Goal: Task Accomplishment & Management: Manage account settings

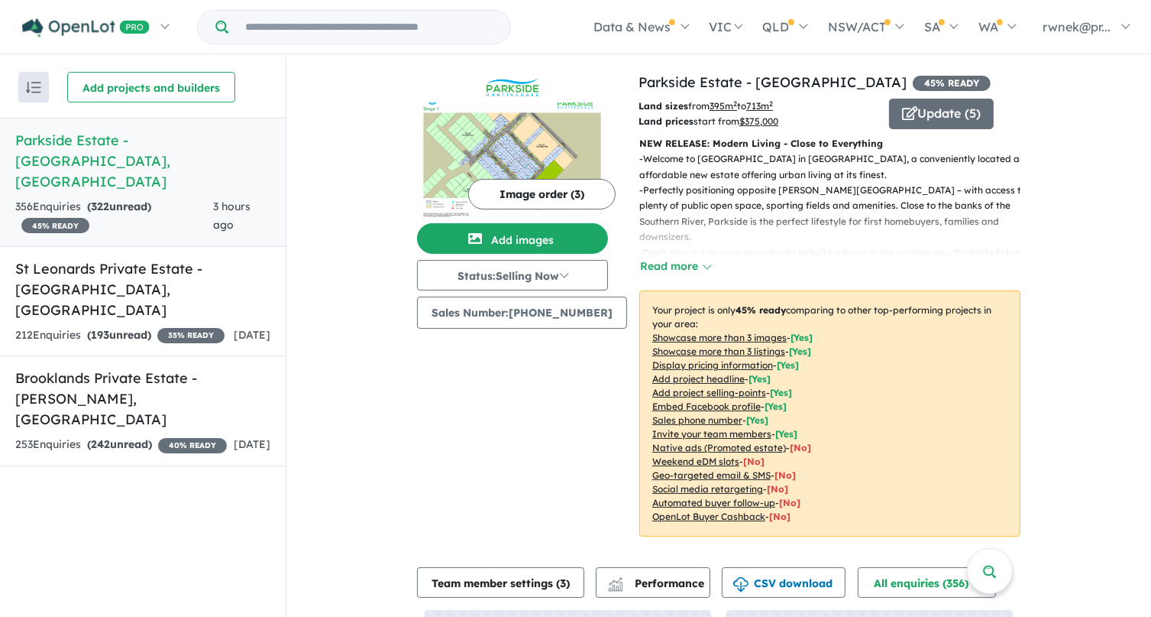
click at [133, 139] on h5 "Parkside Estate - [GEOGRAPHIC_DATA] , [GEOGRAPHIC_DATA]" at bounding box center [142, 161] width 255 height 62
click at [547, 412] on div "Image order ( 3 ) Add images Status: Selling Now In Planning Coming Soon Sellin…" at bounding box center [528, 313] width 222 height 483
click at [926, 123] on button "Update ( 5 )" at bounding box center [941, 114] width 105 height 31
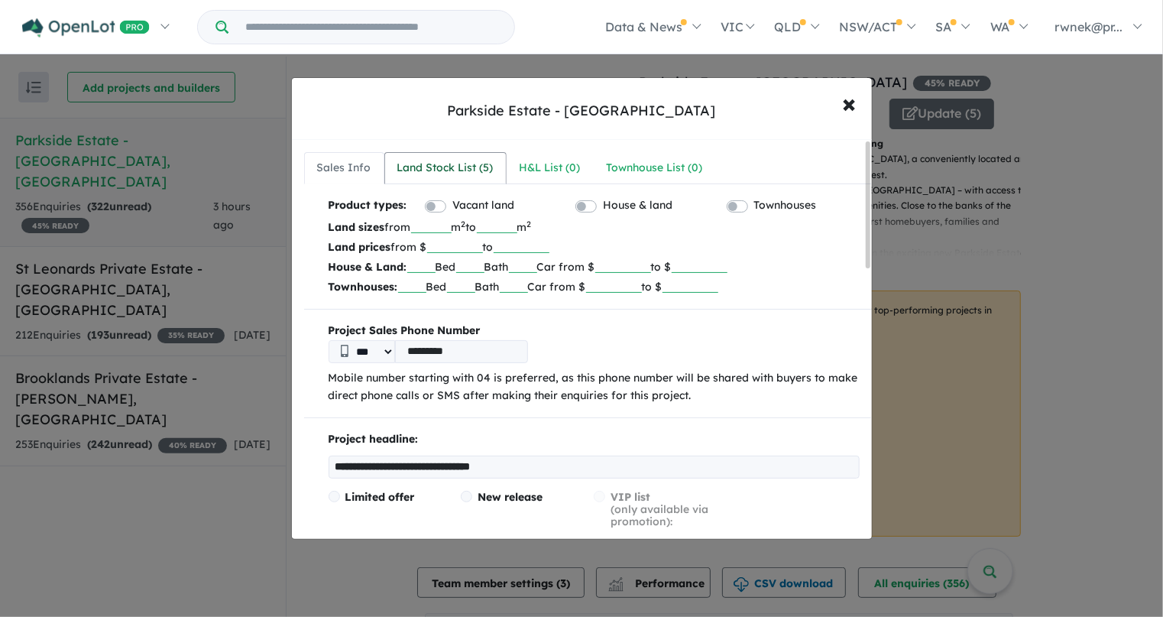
click at [456, 172] on div "Land Stock List ( 5 )" at bounding box center [445, 168] width 96 height 18
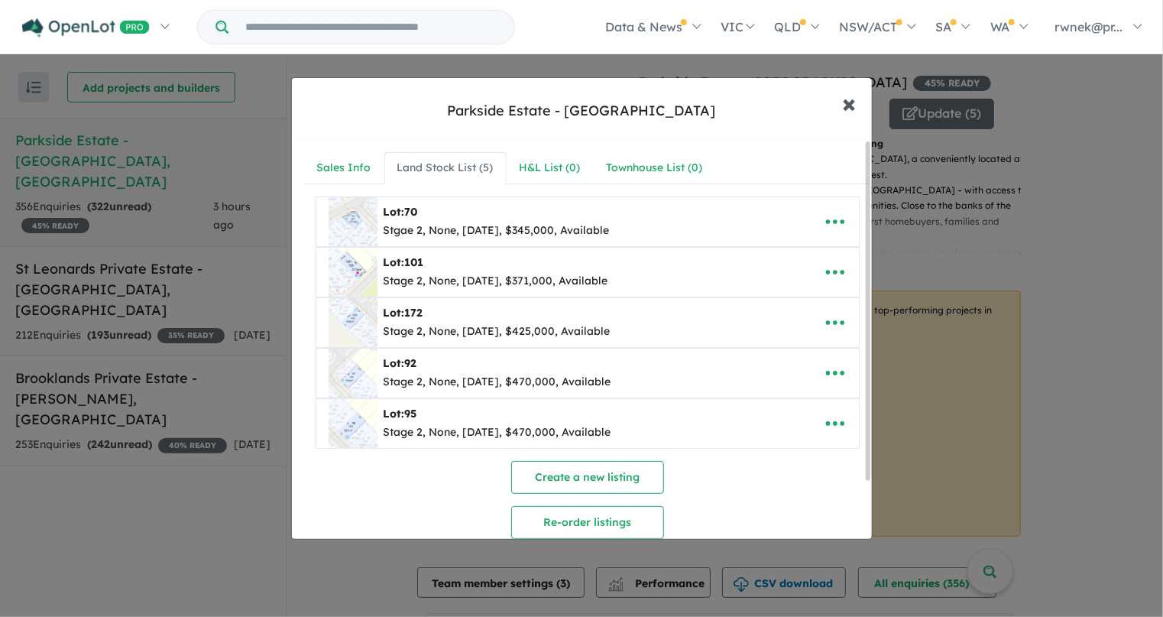
click at [853, 105] on span "×" at bounding box center [850, 102] width 14 height 33
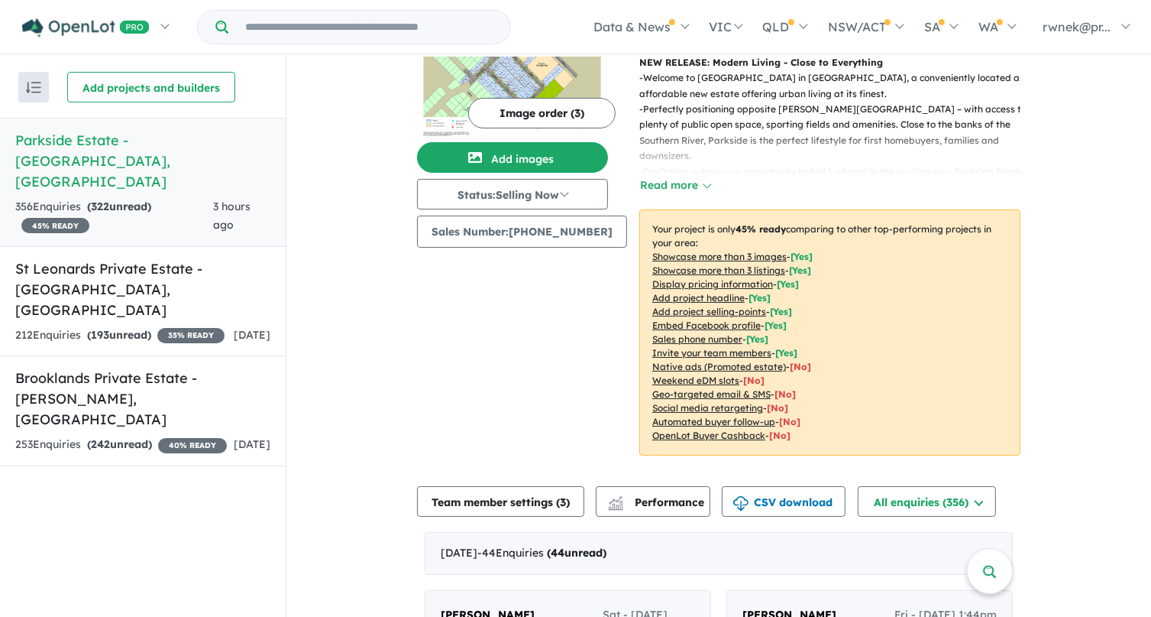
scroll to position [127, 0]
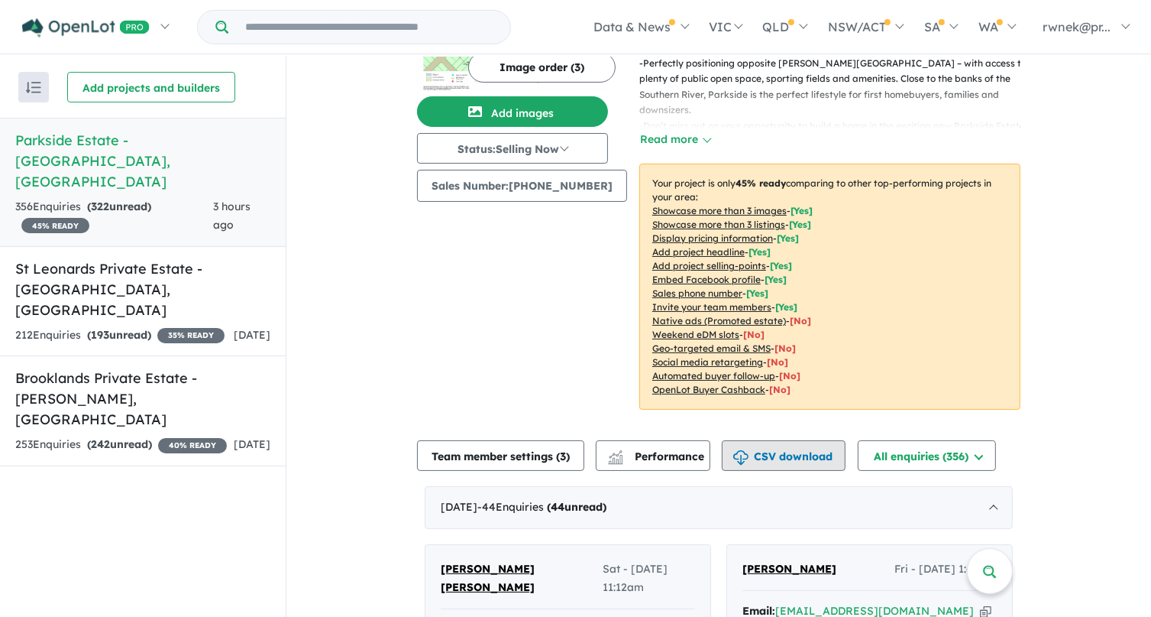
click at [771, 460] on button "CSV download" at bounding box center [784, 455] width 124 height 31
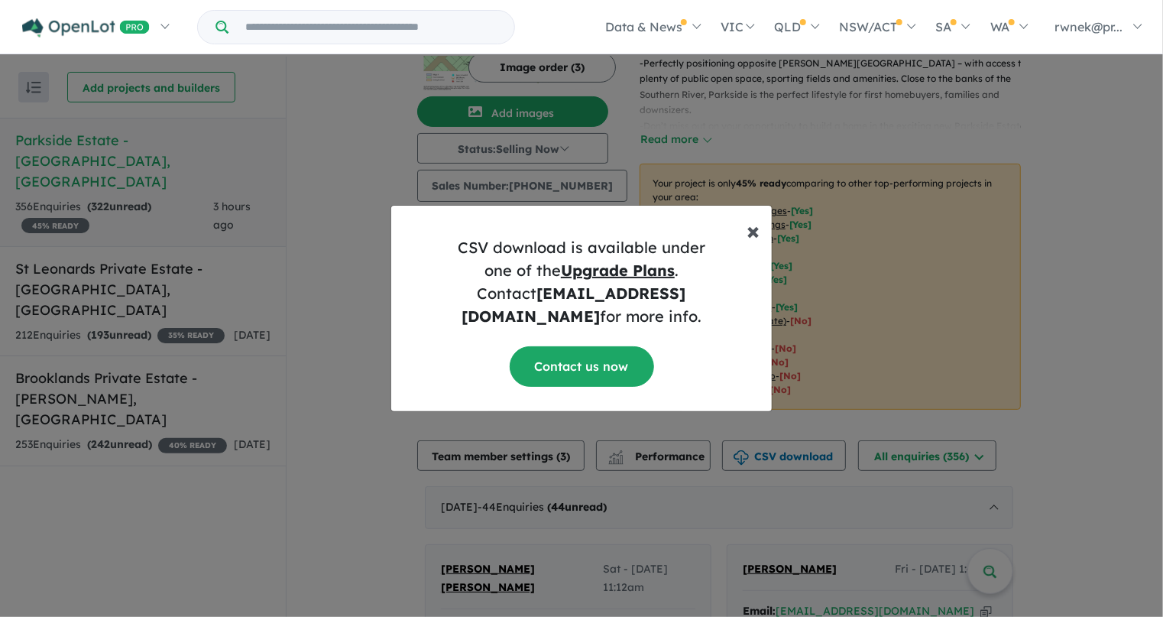
click at [761, 240] on button "× Close" at bounding box center [752, 224] width 37 height 37
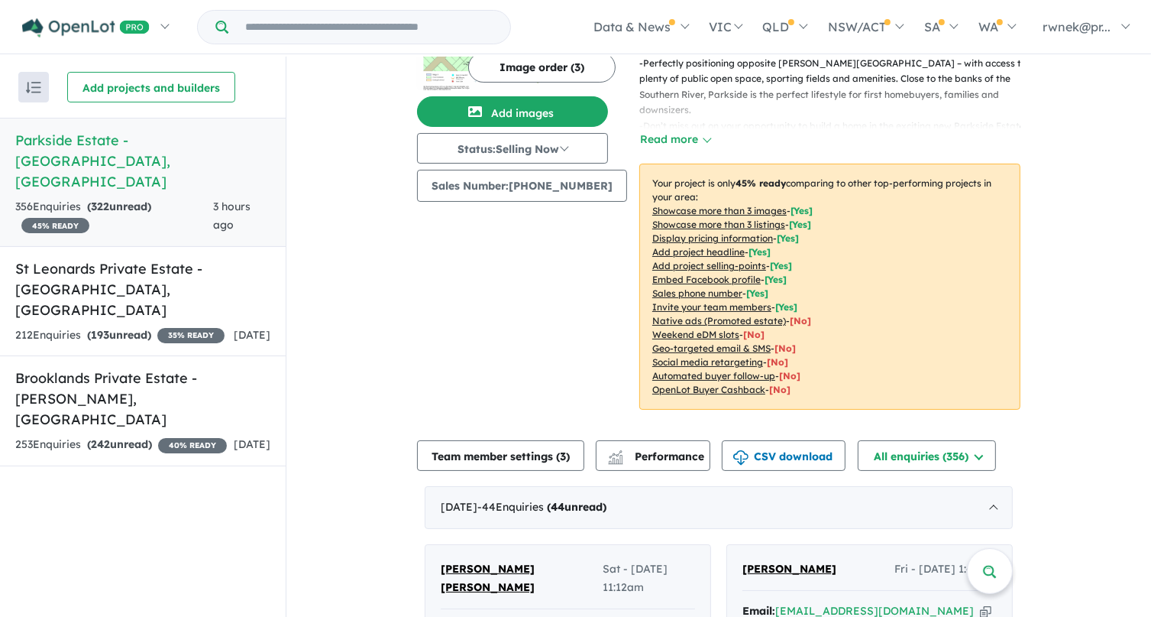
click at [179, 141] on h5 "Parkside Estate - Huntingdale , WA" at bounding box center [142, 161] width 255 height 62
click at [807, 457] on button "CSV download" at bounding box center [784, 455] width 124 height 31
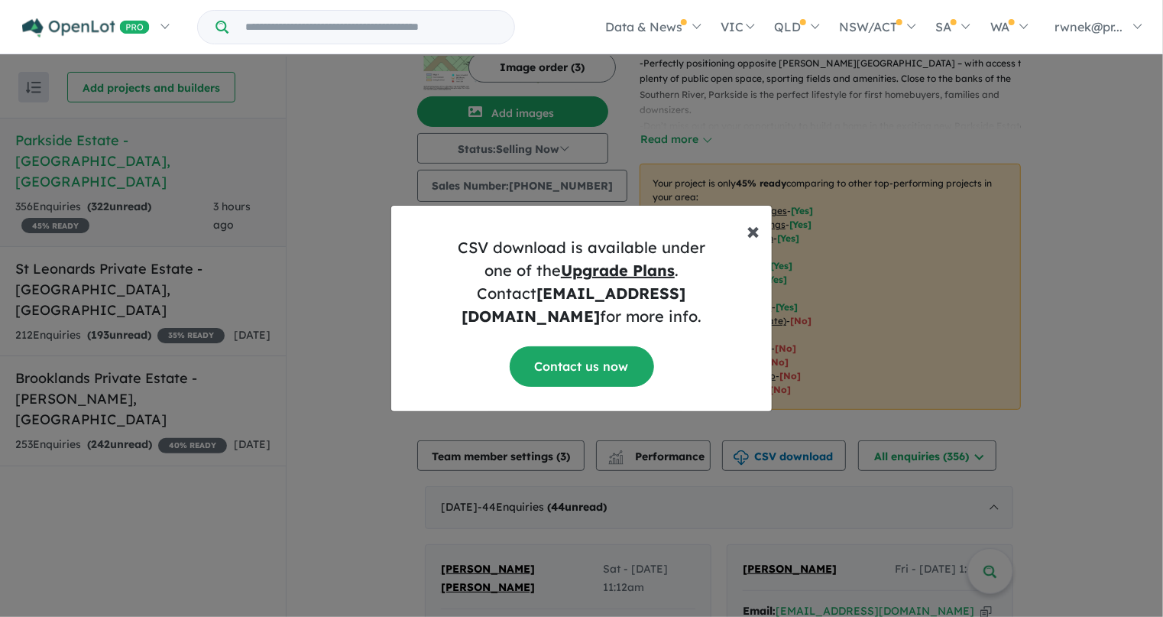
click at [746, 243] on span "×" at bounding box center [752, 230] width 13 height 31
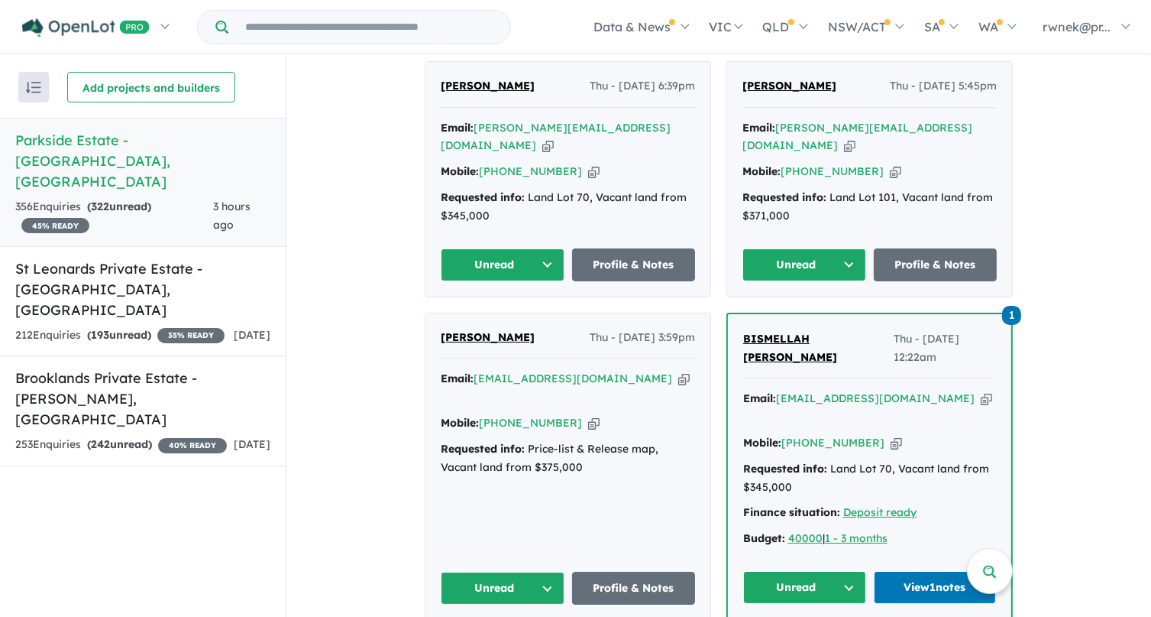
scroll to position [891, 0]
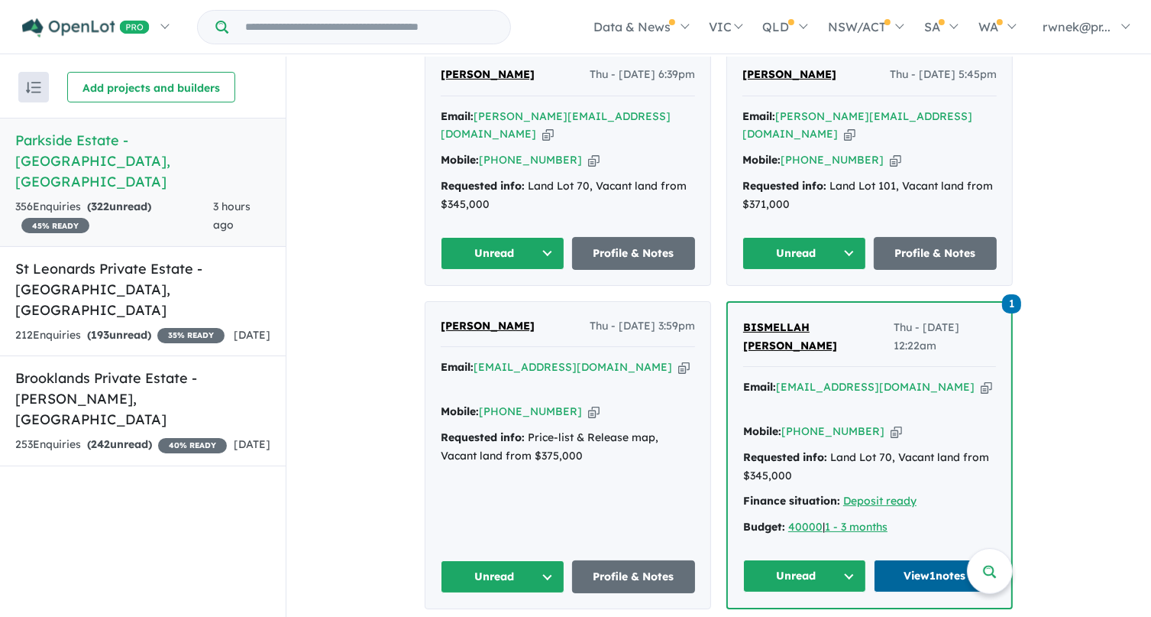
click at [950, 559] on link "View 1 notes" at bounding box center [935, 575] width 123 height 33
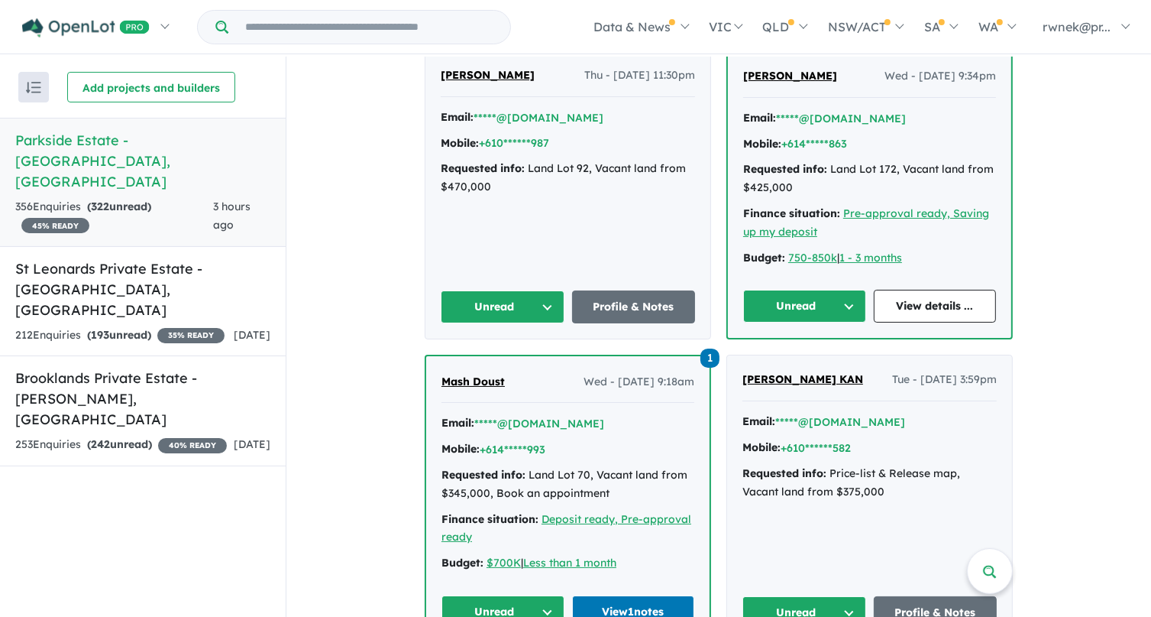
scroll to position [3565, 0]
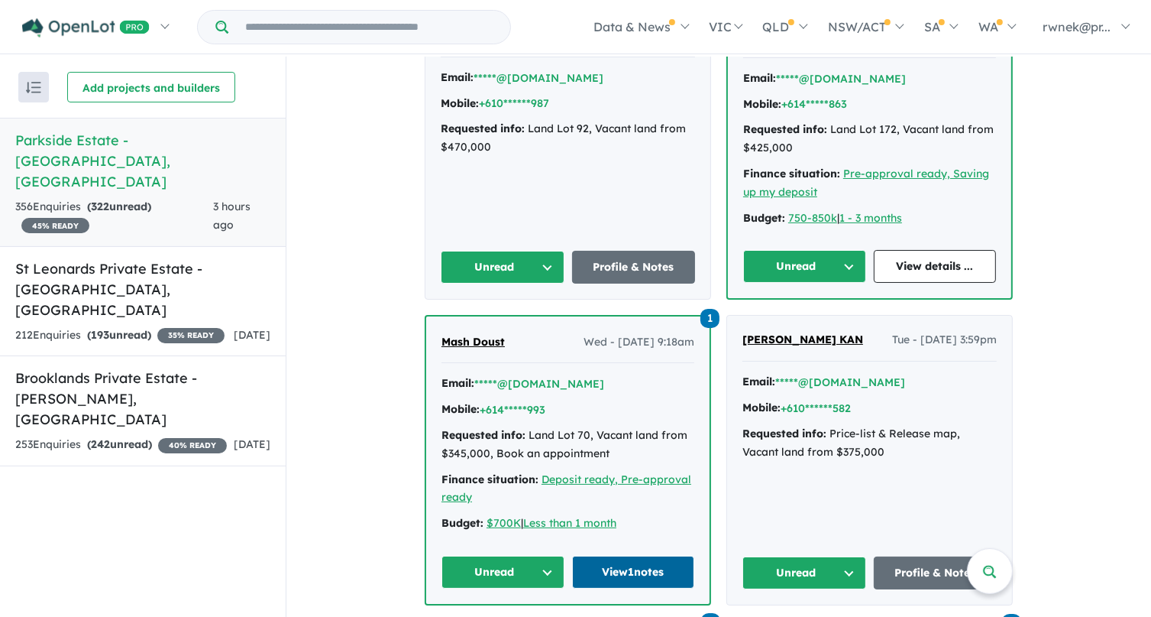
click at [613, 555] on link "View 1 notes" at bounding box center [633, 571] width 123 height 33
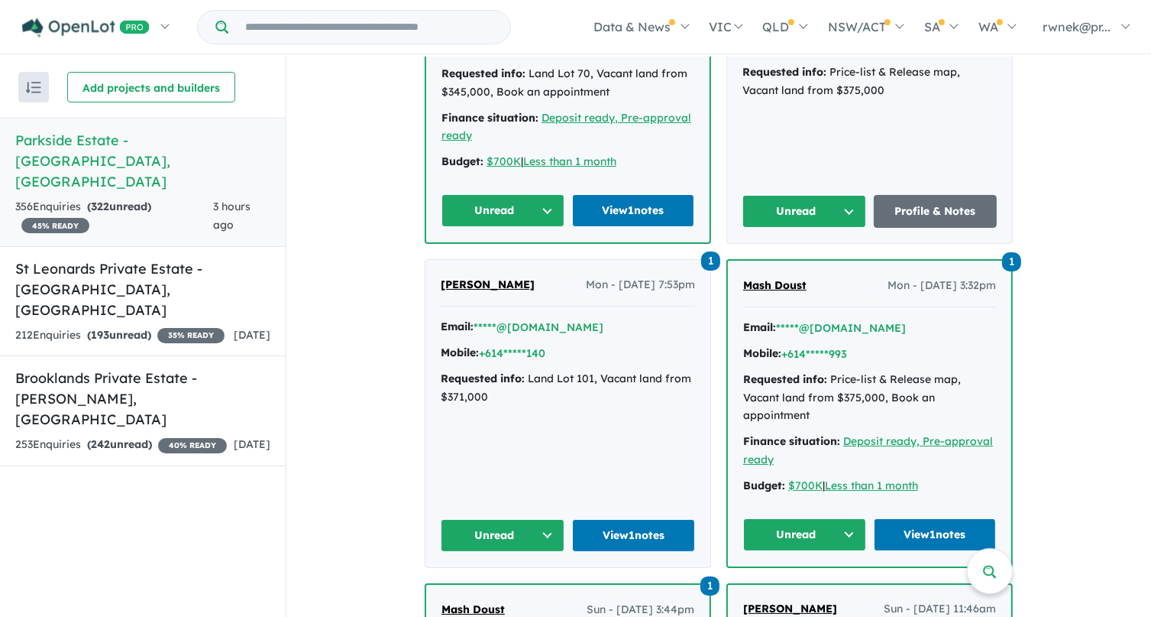
scroll to position [3947, 0]
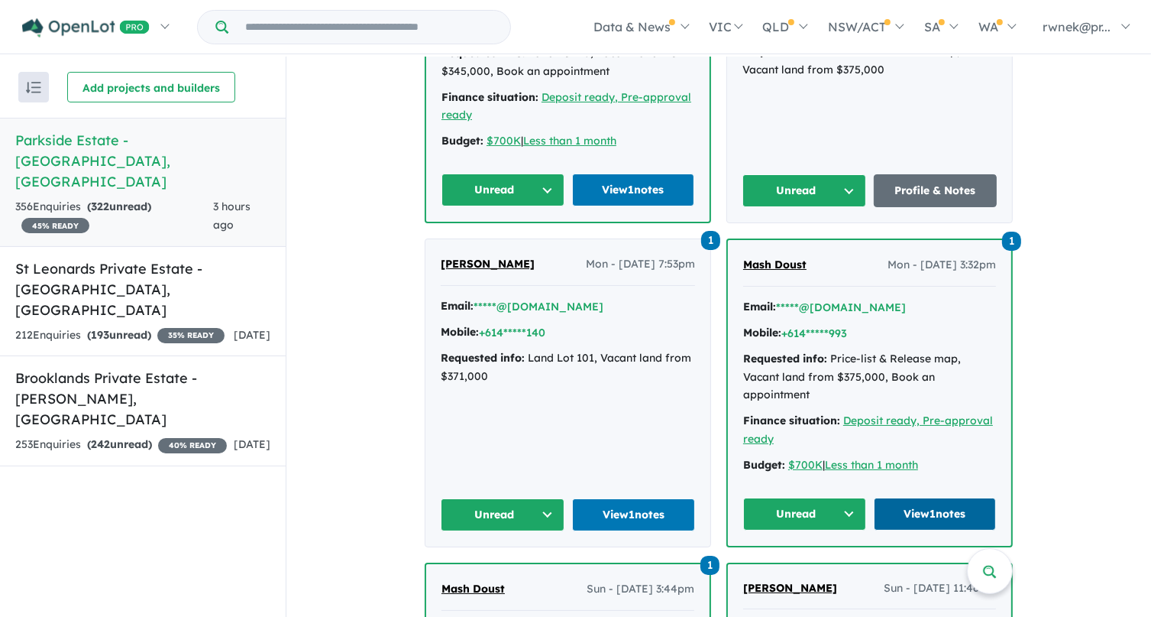
click at [959, 497] on link "View 1 notes" at bounding box center [935, 513] width 123 height 33
click at [613, 498] on link "View 1 notes" at bounding box center [634, 514] width 124 height 33
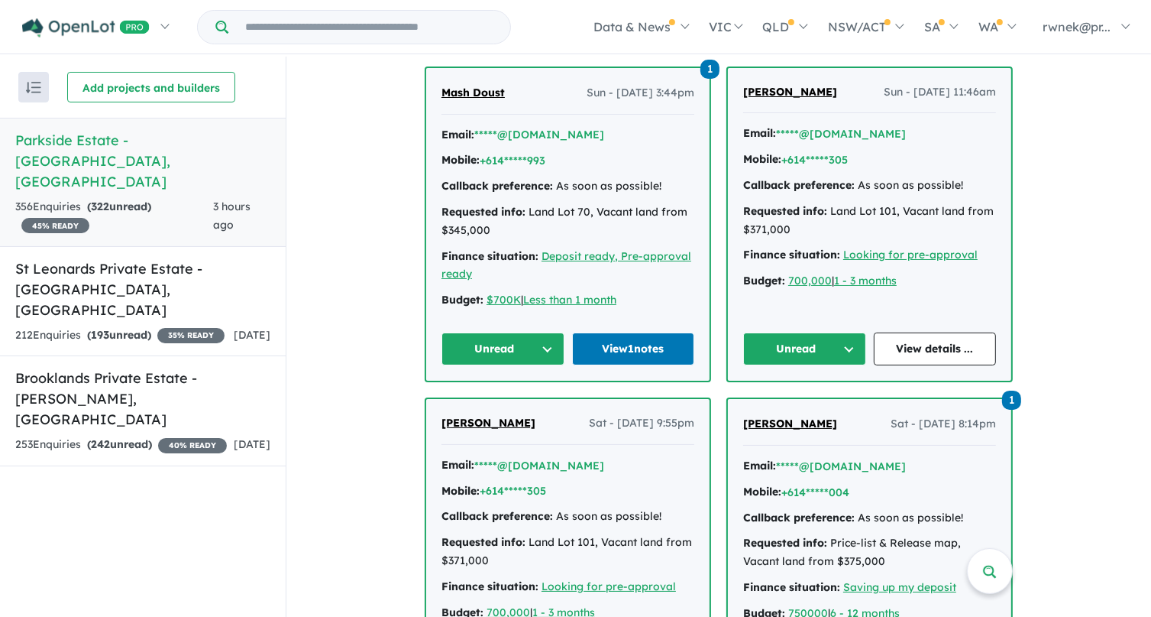
scroll to position [4456, 0]
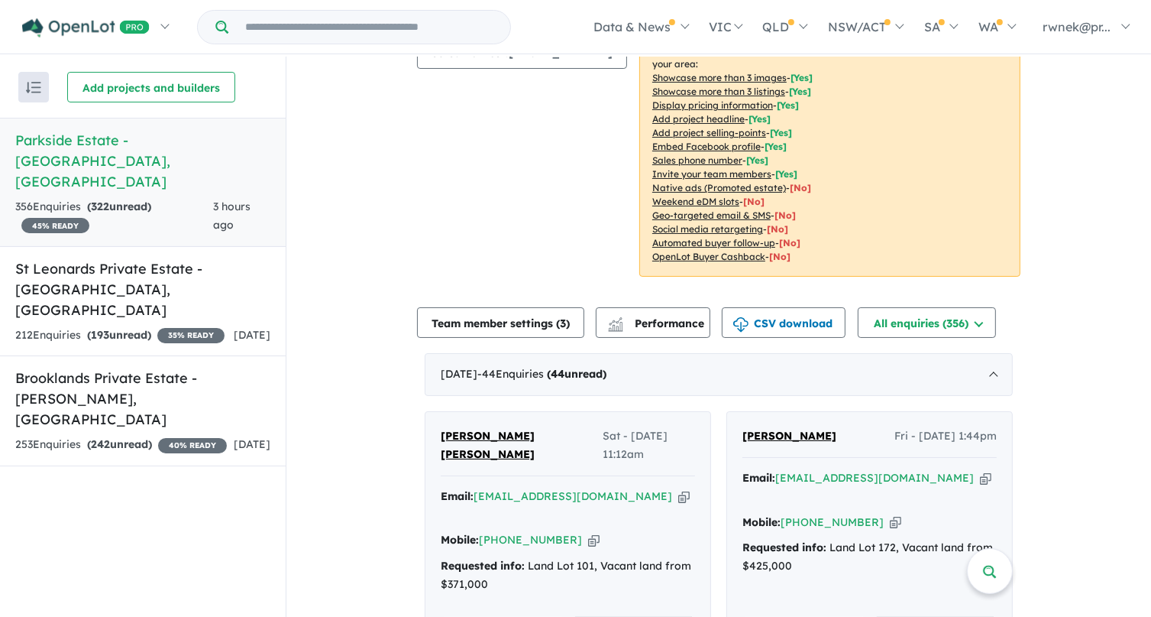
scroll to position [0, 0]
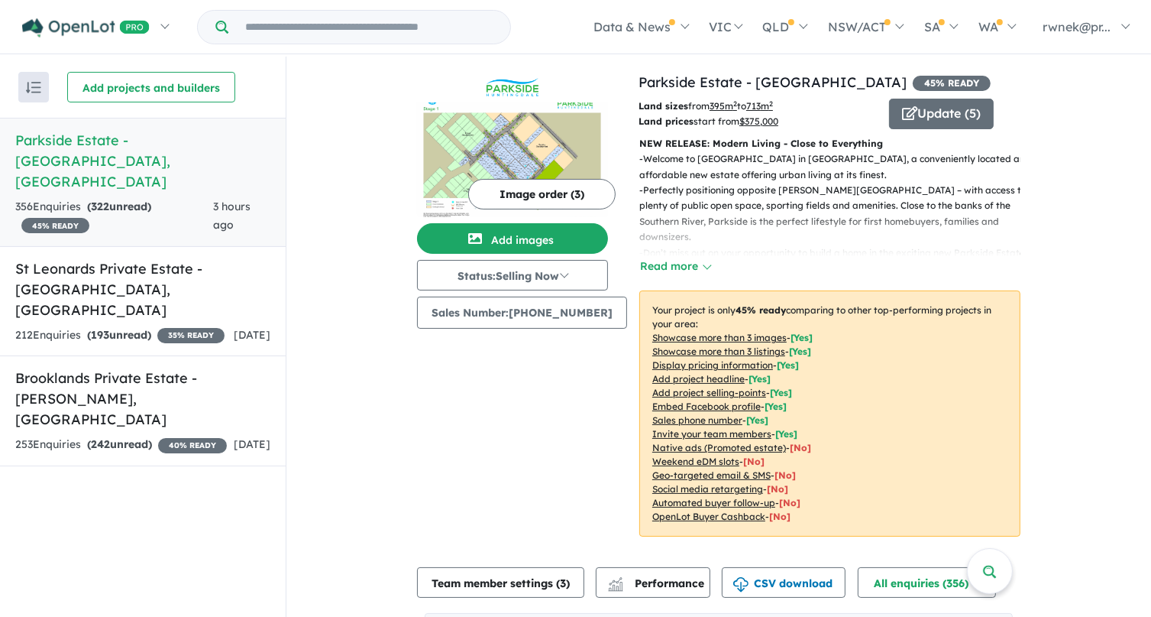
click at [146, 139] on h5 "Parkside Estate - Huntingdale , WA" at bounding box center [142, 161] width 255 height 62
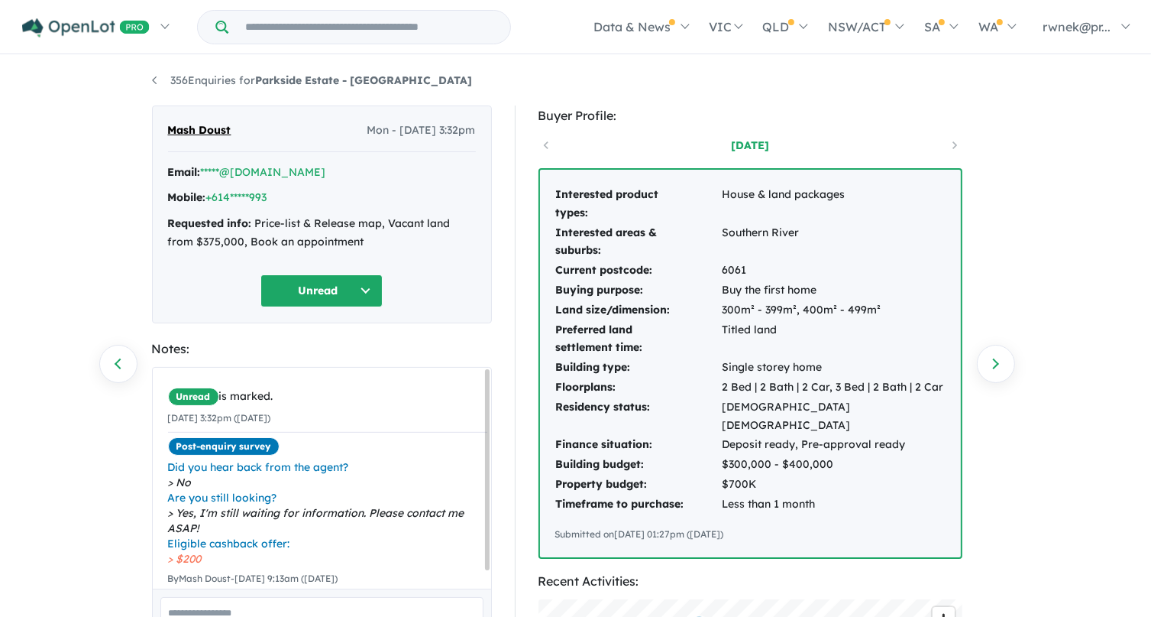
scroll to position [127, 0]
